Goal: Check status: Check status

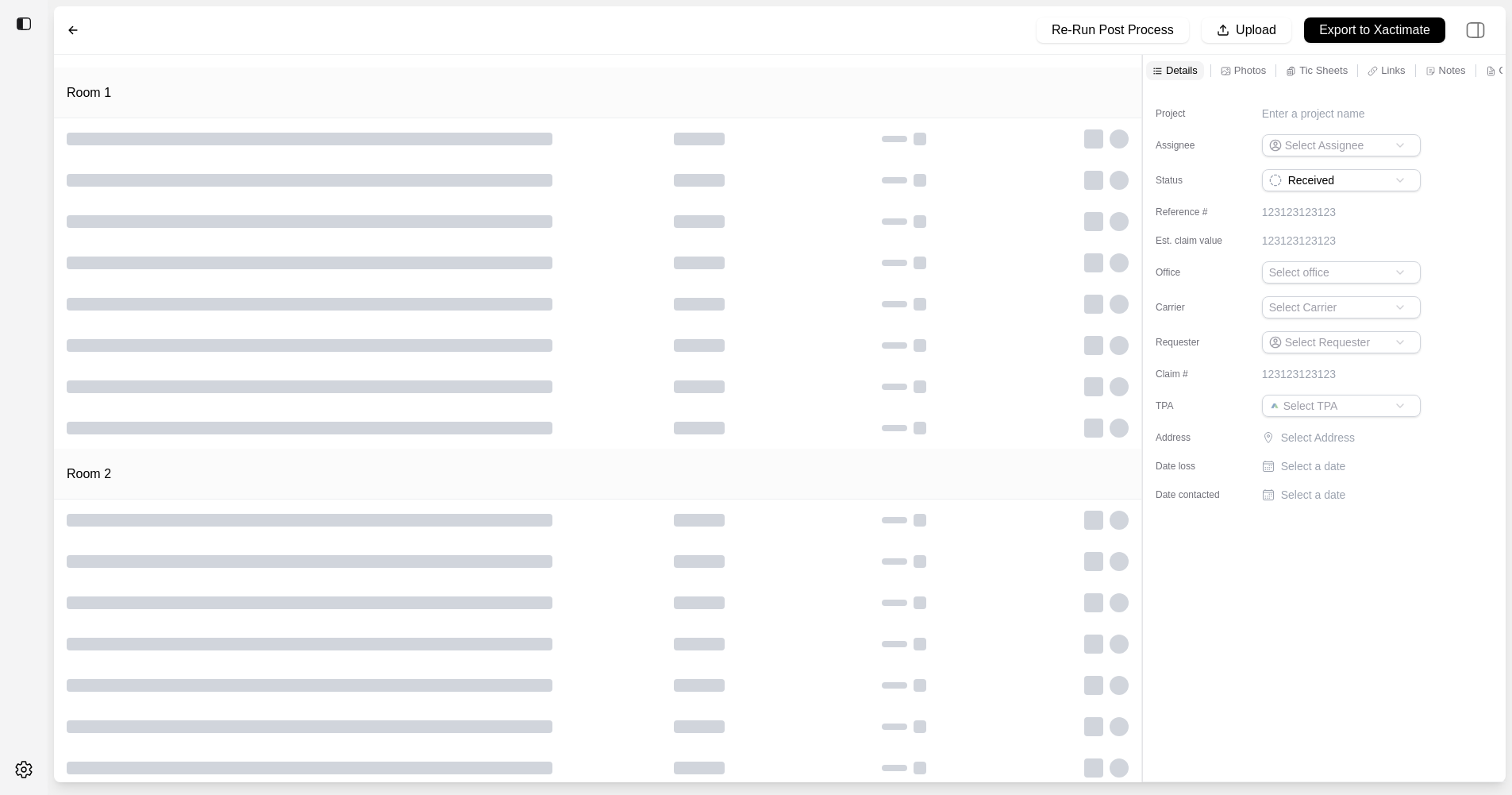
click at [82, 36] on div at bounding box center [79, 30] width 26 height 13
click at [252, 0] on div "Re-Run Post Process Upload Export to Xactimate Room 1 Room 2 Details Photos Tic…" at bounding box center [756, 398] width 1512 height 795
